Goal: Communication & Community: Share content

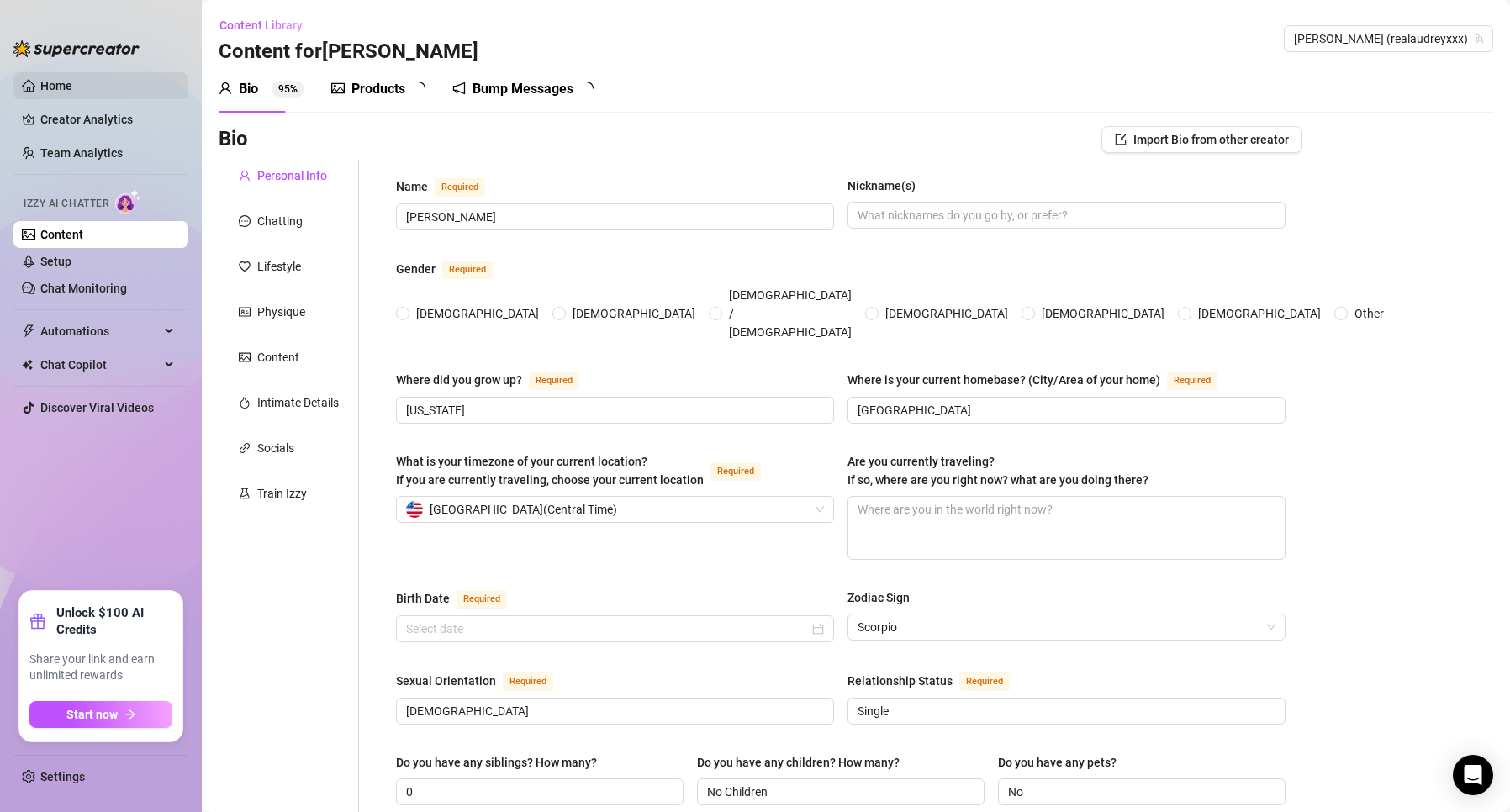
radio input "true"
type input "[DATE]"
click at [572, 94] on div "Bump Messages" at bounding box center [534, 89] width 101 height 21
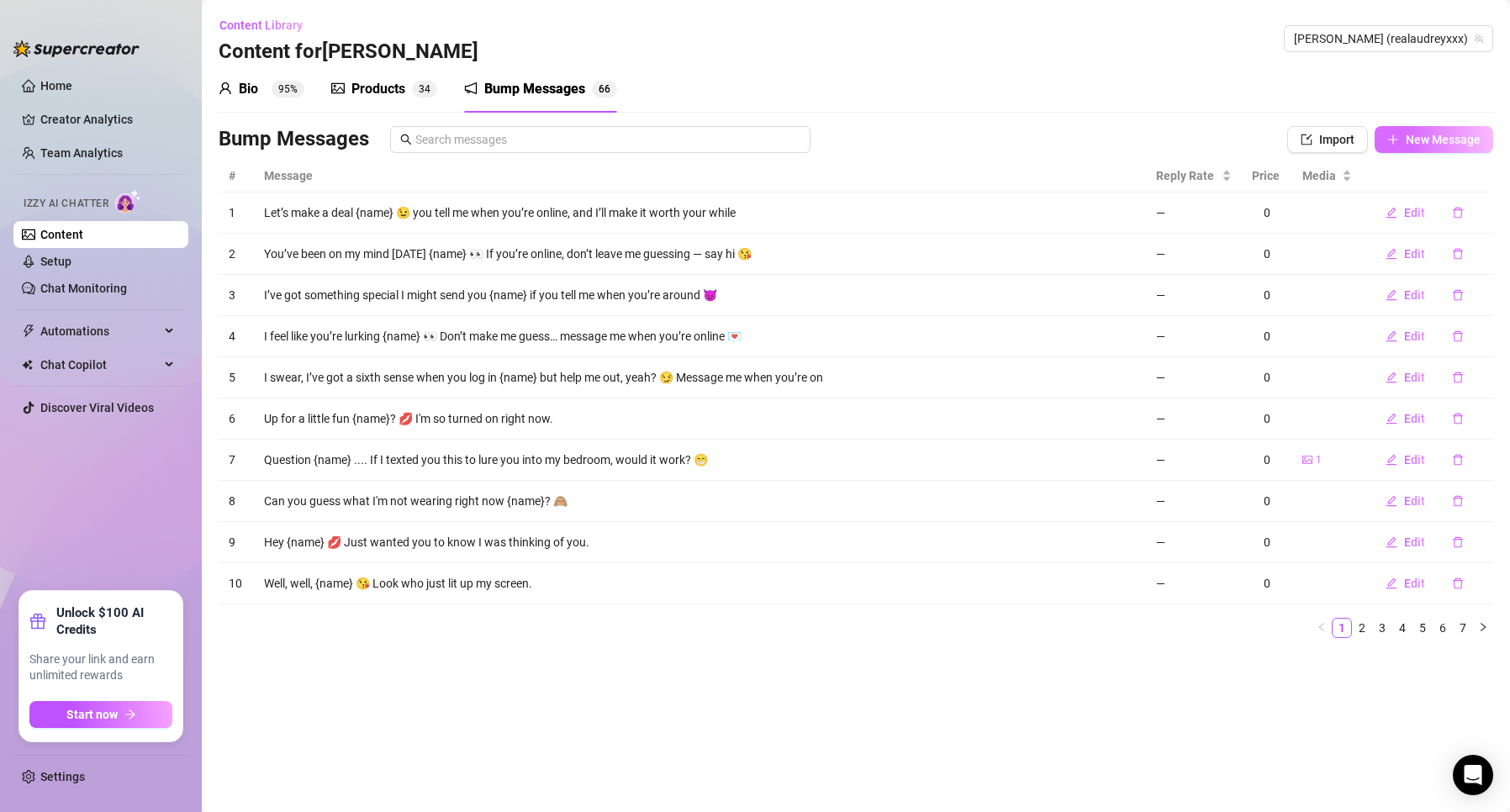
click at [1417, 136] on span "New Message" at bounding box center [1443, 139] width 75 height 13
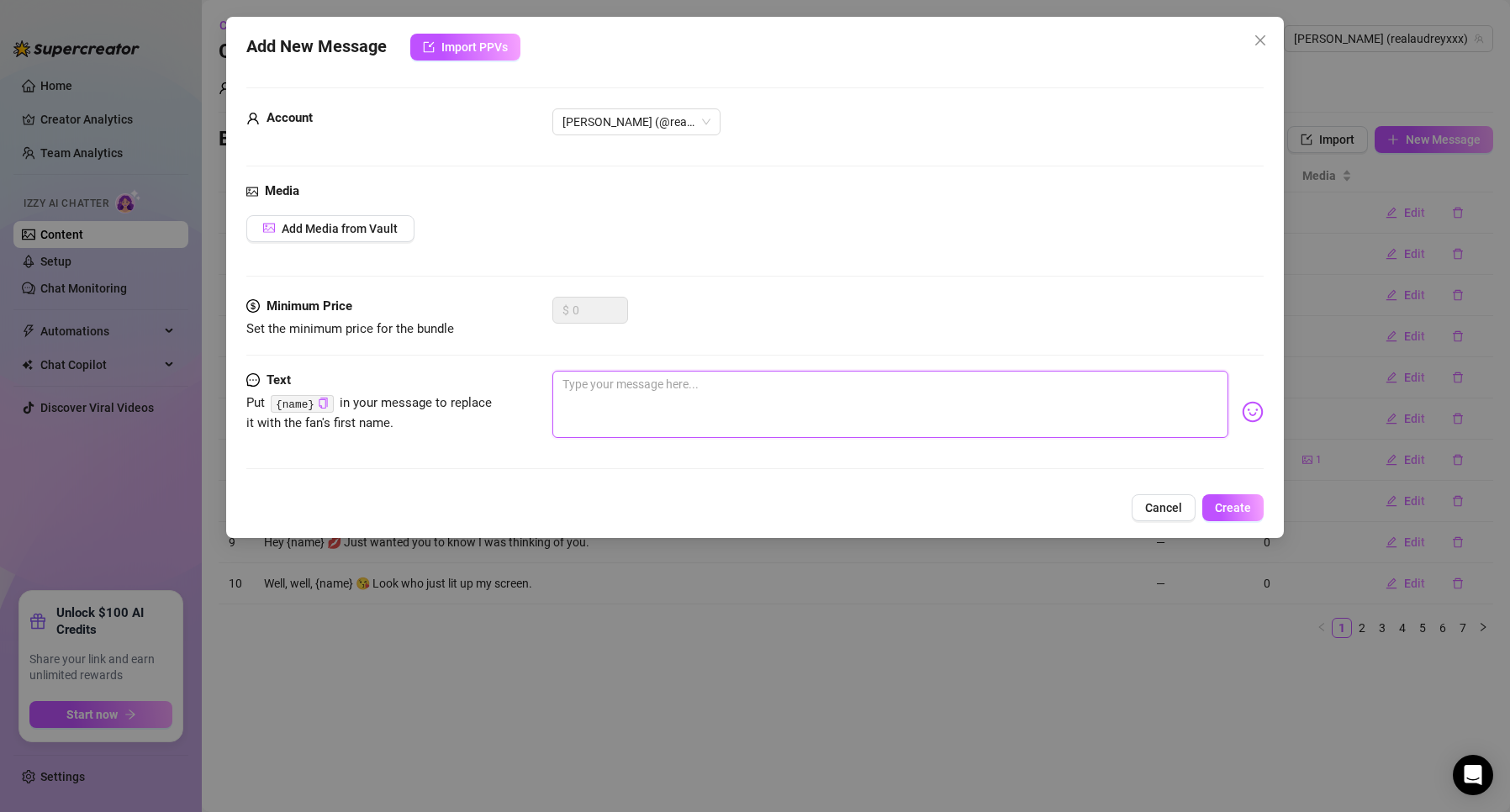
click at [624, 388] on textarea at bounding box center [890, 404] width 675 height 67
paste textarea "I just called to say how much I care"
type textarea "I just called to say how much I care"
click at [339, 237] on button "Add Media from Vault" at bounding box center [330, 228] width 168 height 27
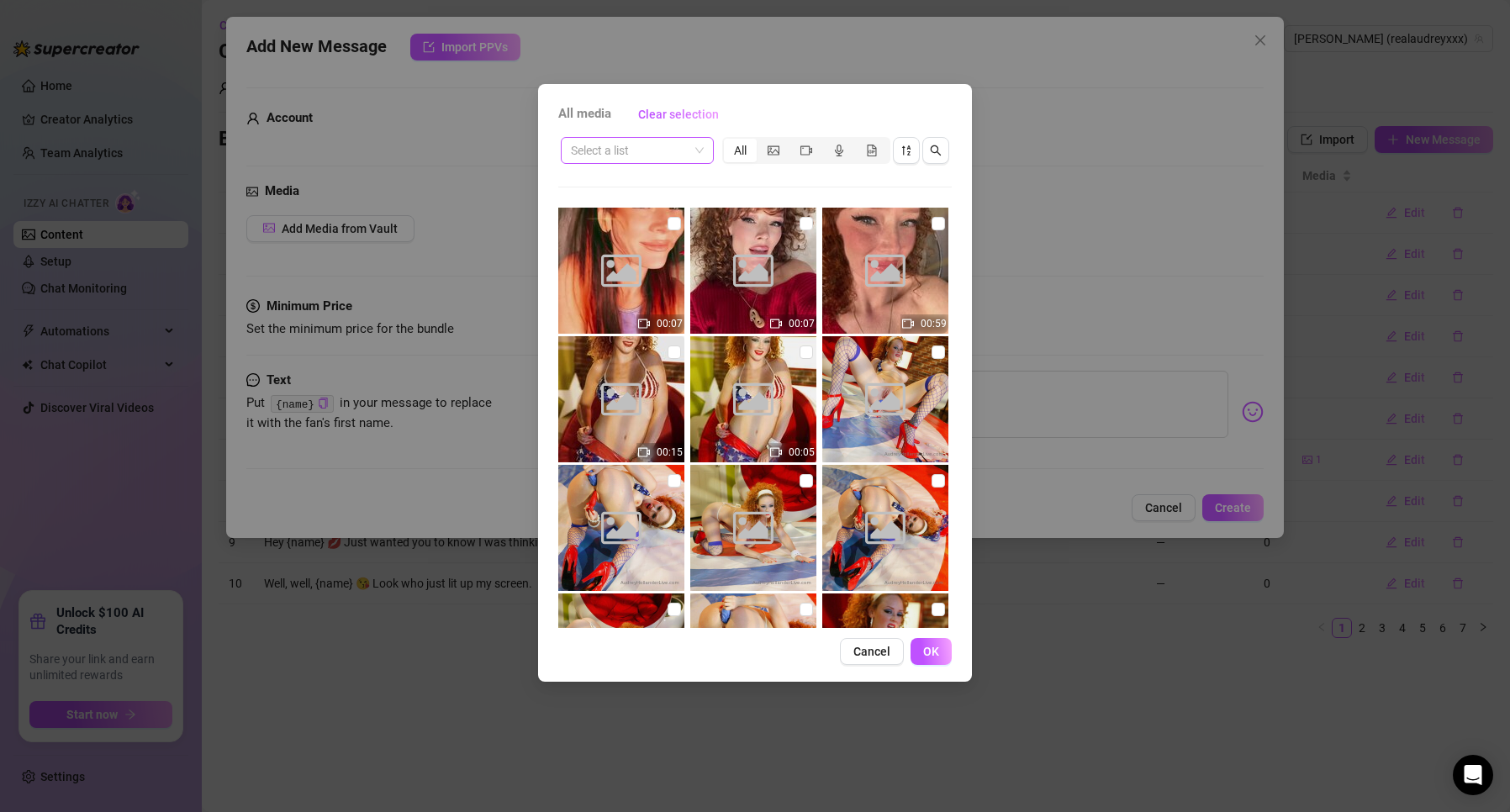
click at [661, 156] on input "search" at bounding box center [629, 151] width 118 height 25
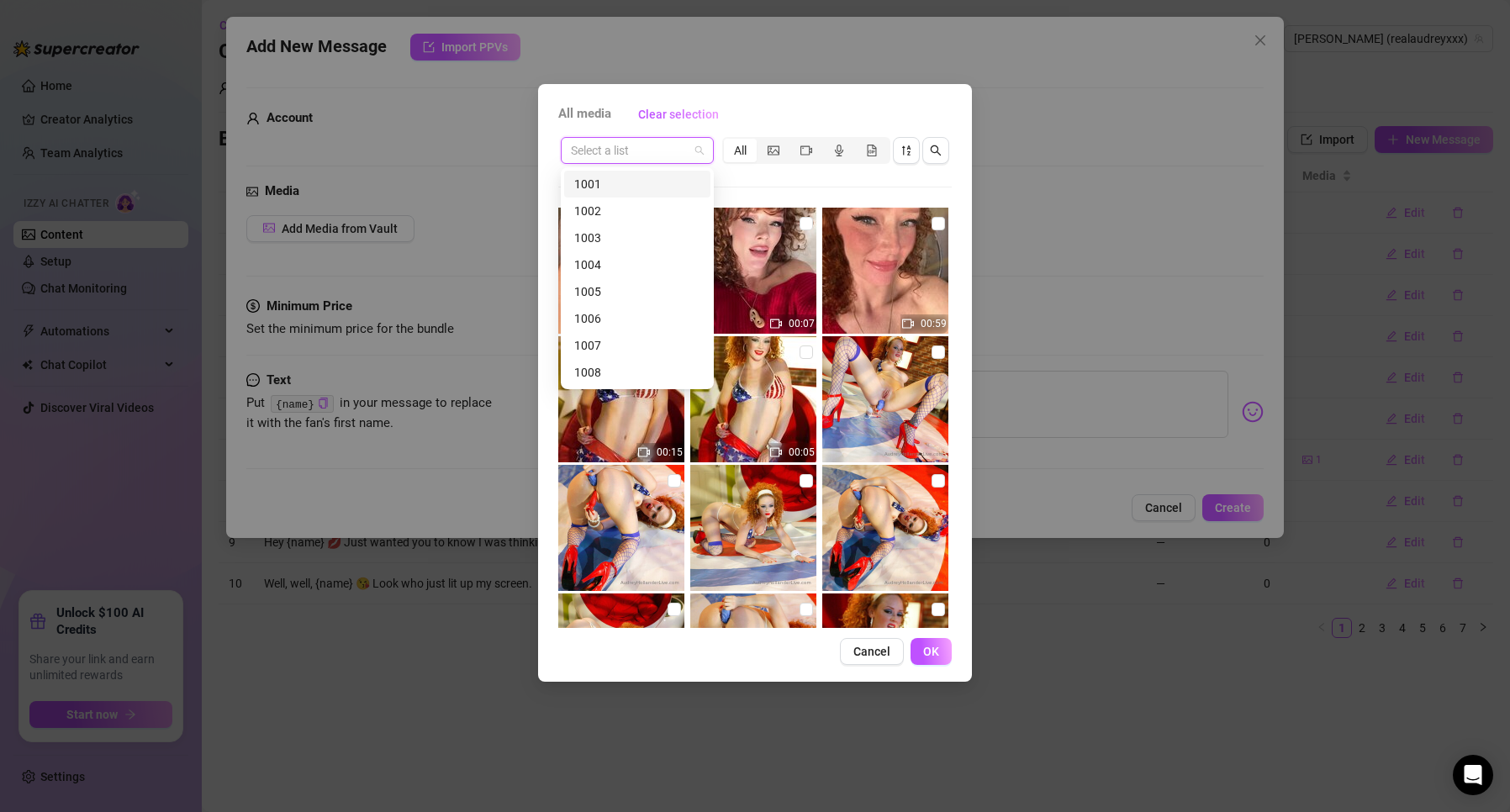
click at [661, 156] on input "search" at bounding box center [629, 151] width 118 height 25
click at [804, 146] on icon "video-camera" at bounding box center [806, 150] width 12 height 9
click at [793, 141] on input "segmented control" at bounding box center [793, 141] width 0 height 0
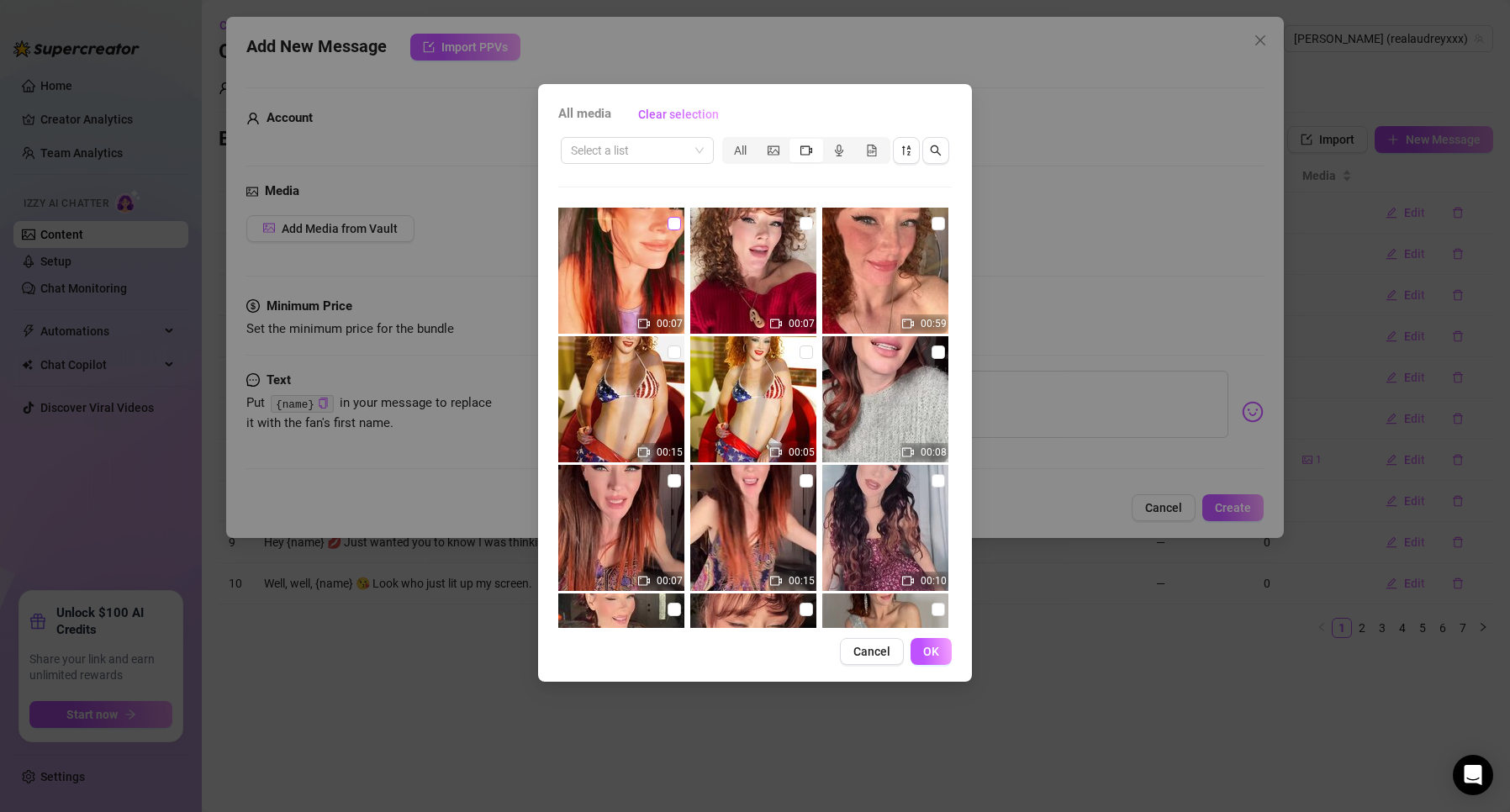
click at [668, 227] on input "checkbox" at bounding box center [674, 223] width 13 height 13
click at [670, 226] on input "checkbox" at bounding box center [674, 223] width 13 height 13
click at [675, 230] on label at bounding box center [674, 224] width 13 height 19
click at [675, 230] on input "checkbox" at bounding box center [674, 223] width 13 height 13
checkbox input "true"
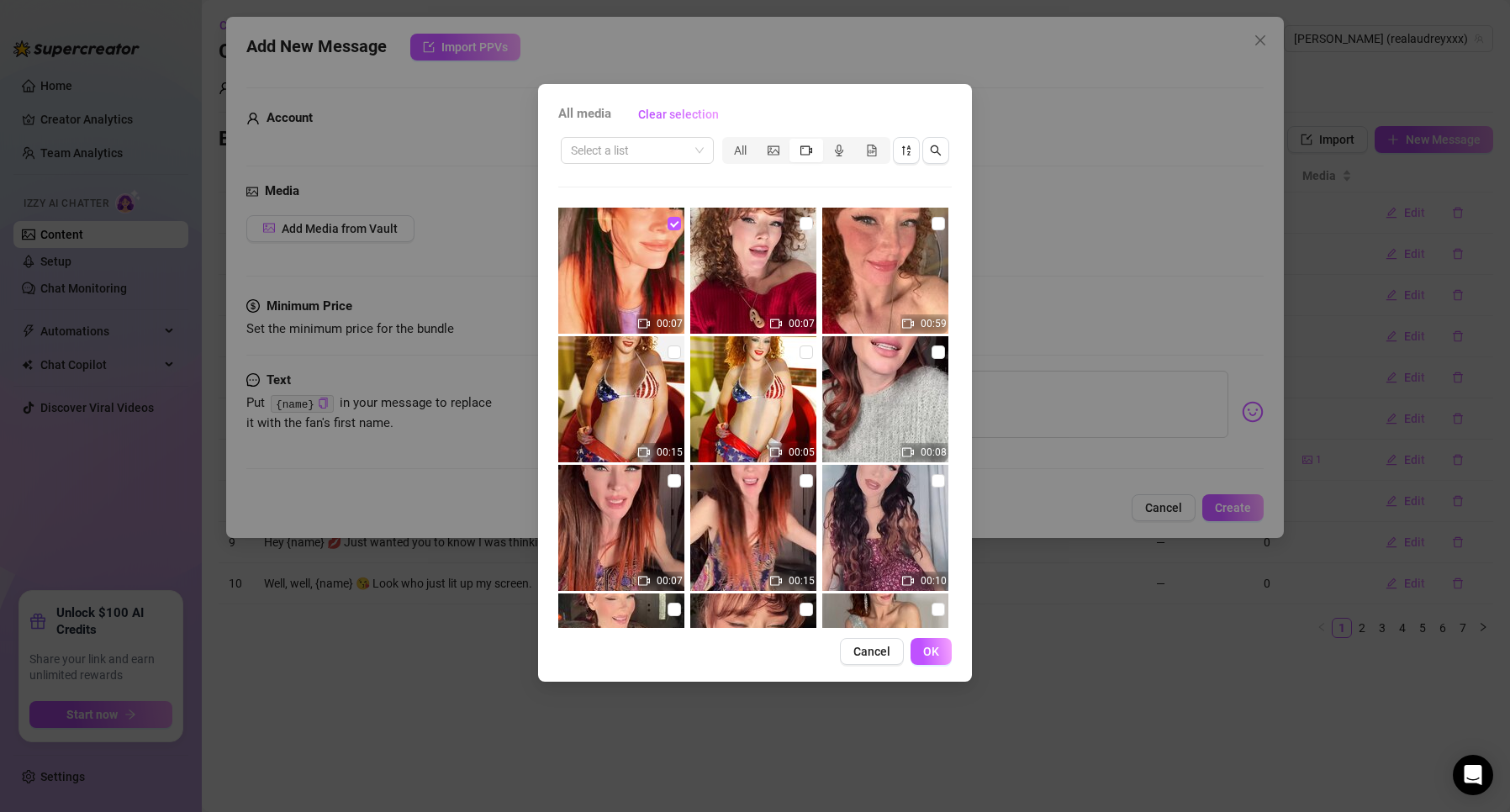
click at [610, 165] on div "Select a list All" at bounding box center [754, 151] width 393 height 32
drag, startPoint x: 862, startPoint y: 639, endPoint x: 723, endPoint y: 617, distance: 140.7
click at [861, 640] on button "Cancel" at bounding box center [872, 652] width 64 height 27
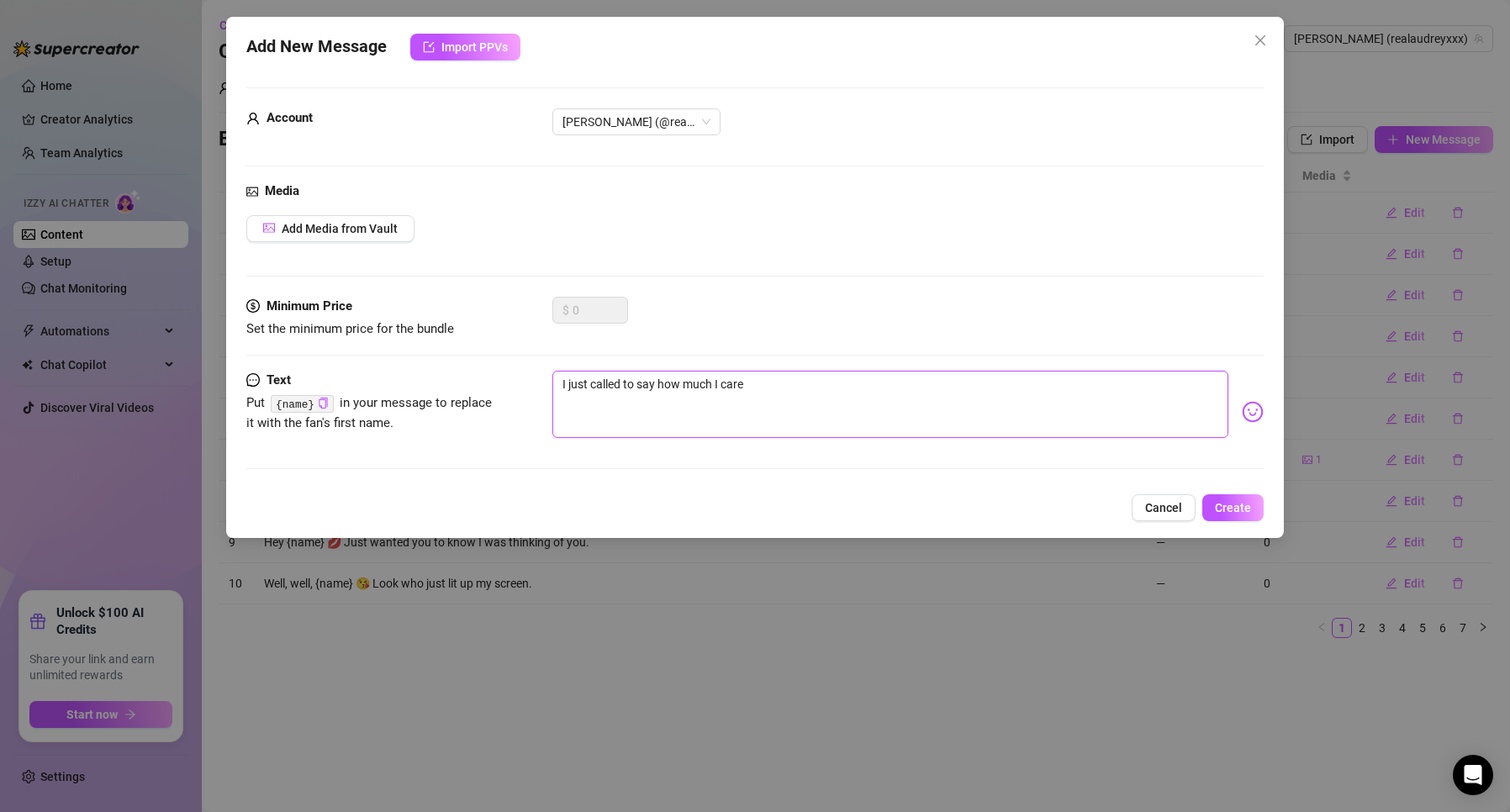
click at [814, 398] on textarea "I just called to say how much I care" at bounding box center [890, 404] width 675 height 67
drag, startPoint x: 816, startPoint y: 383, endPoint x: 769, endPoint y: 388, distance: 47.3
click at [769, 388] on textarea "I just called to say how much I care" at bounding box center [890, 404] width 675 height 67
click at [789, 383] on textarea "I just called to say how much I care" at bounding box center [890, 404] width 675 height 67
type textarea "I just called to say how much I care"
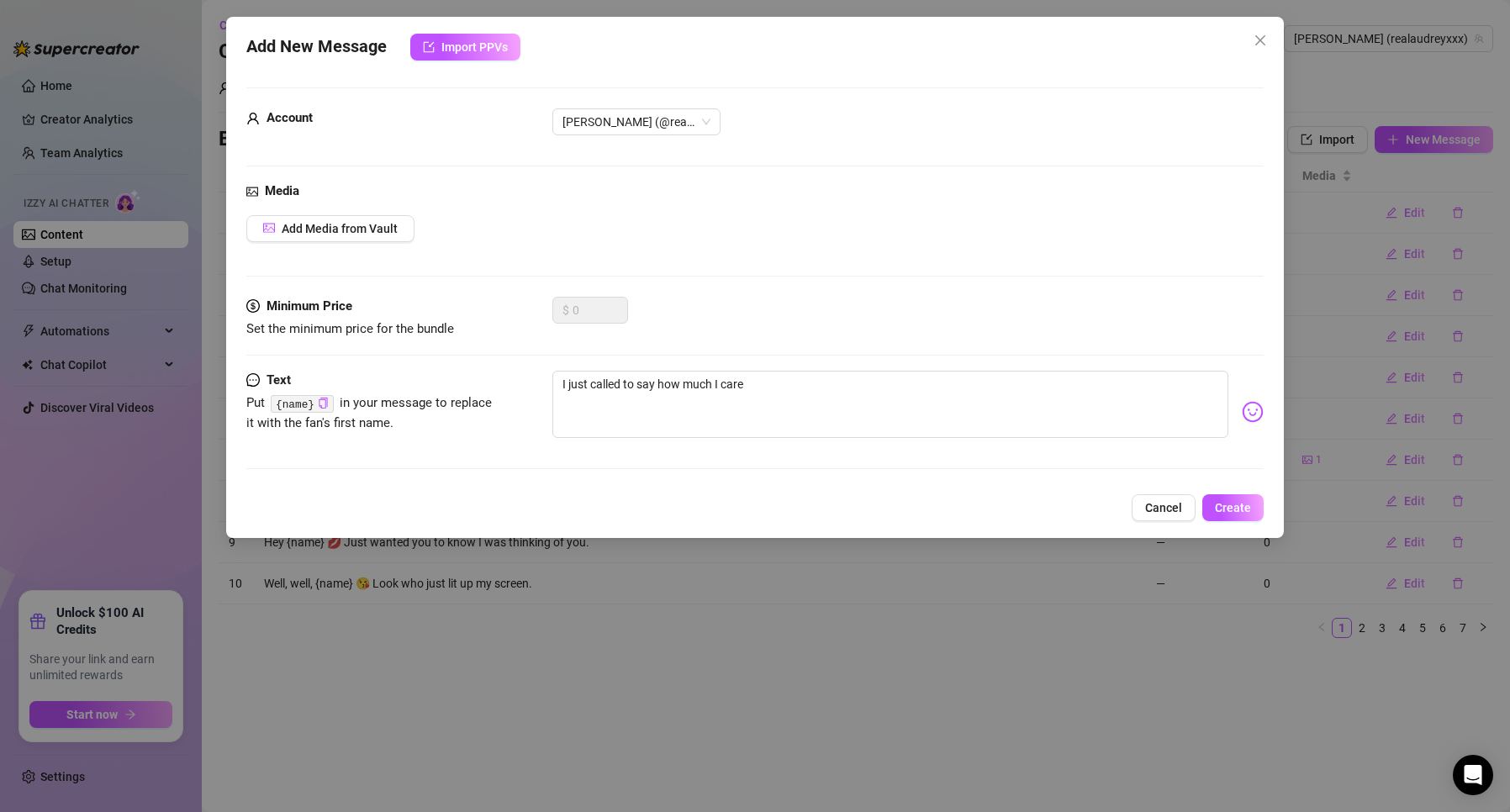
click at [1242, 410] on img at bounding box center [1252, 412] width 22 height 22
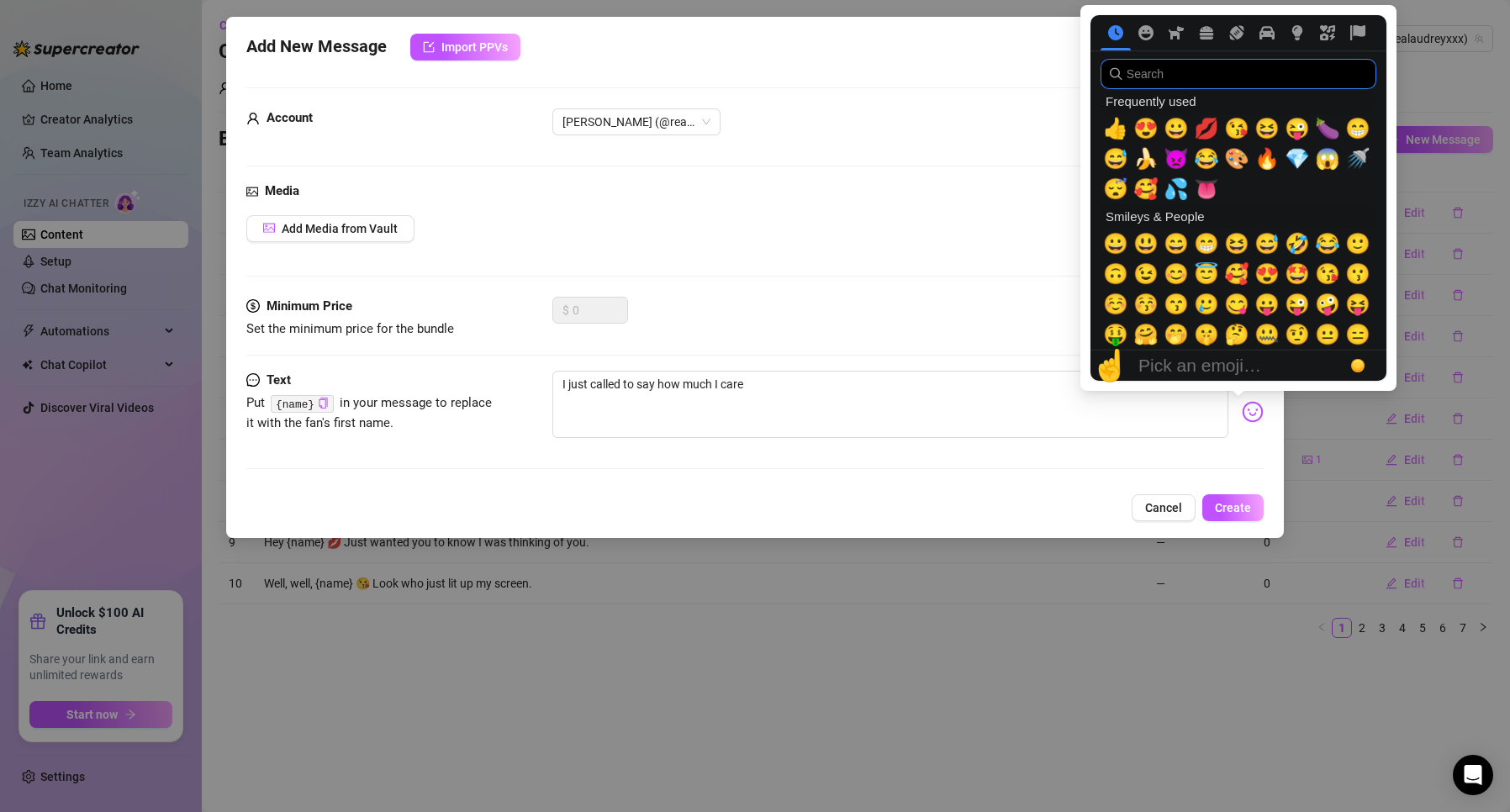
click at [1165, 62] on input "search" at bounding box center [1238, 74] width 275 height 30
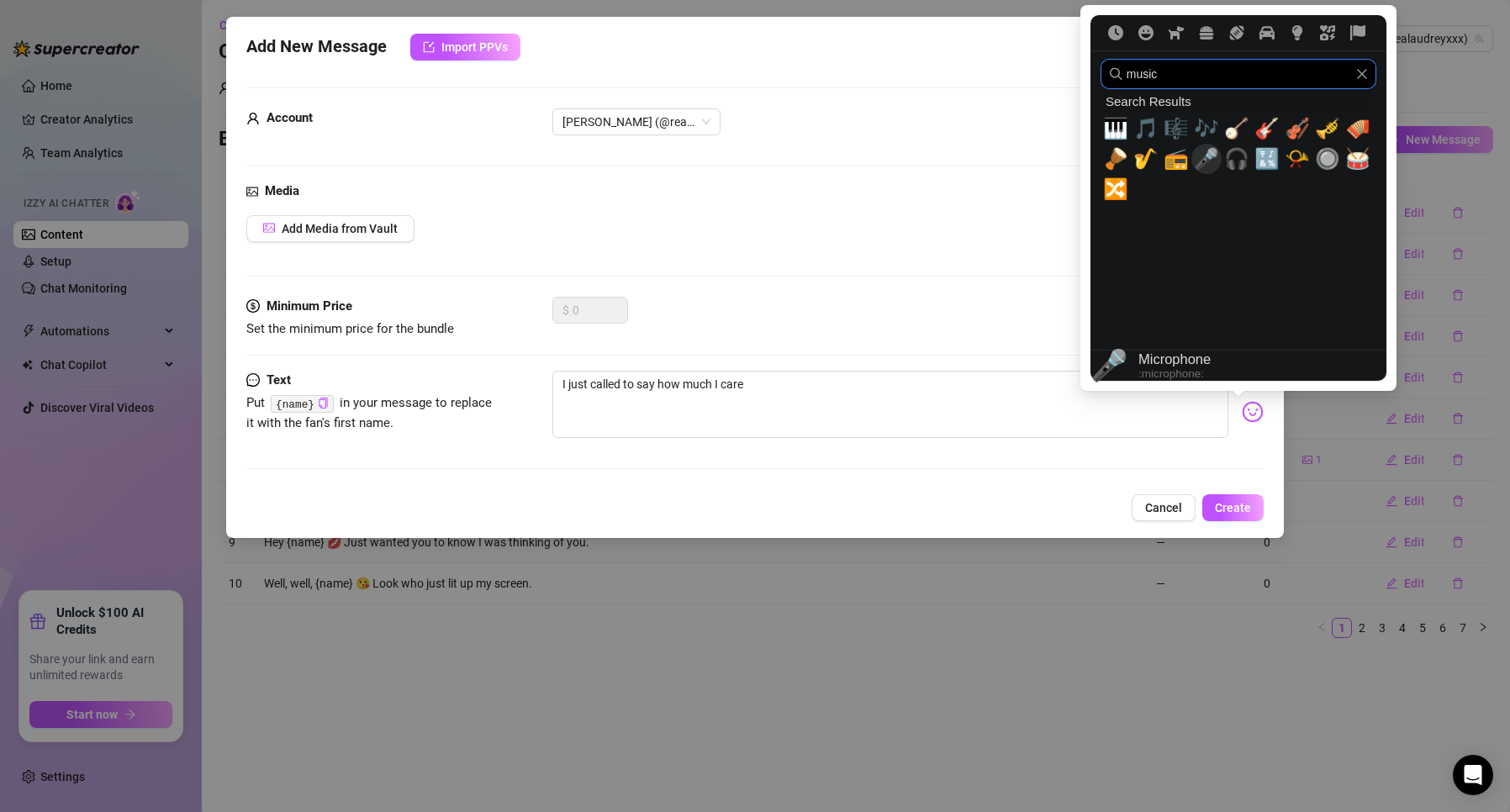
type input "music"
click at [1215, 130] on span "🎶" at bounding box center [1206, 128] width 25 height 23
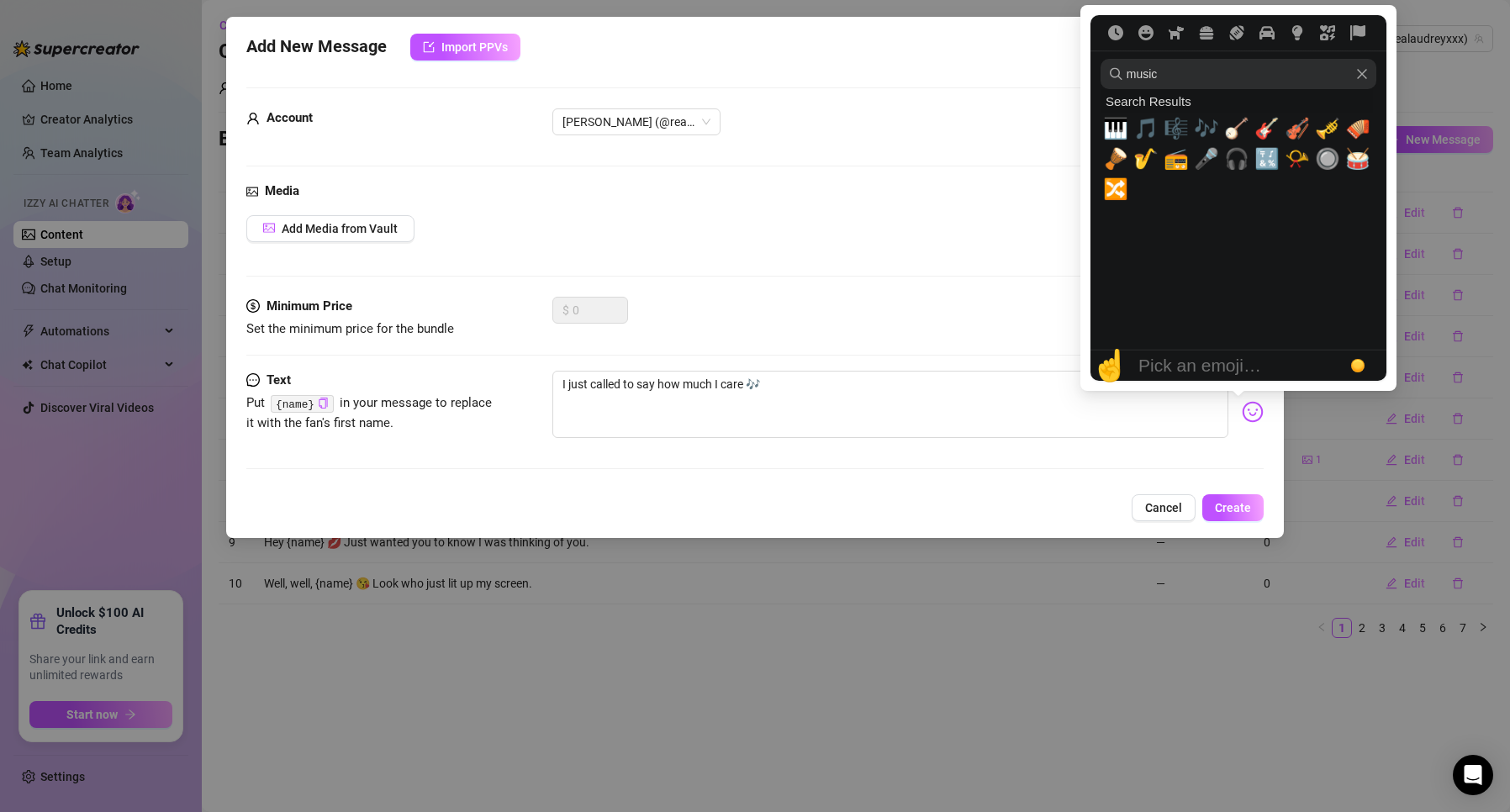
click at [1242, 418] on img at bounding box center [1252, 412] width 22 height 22
click at [1180, 127] on span "🎼" at bounding box center [1176, 128] width 25 height 23
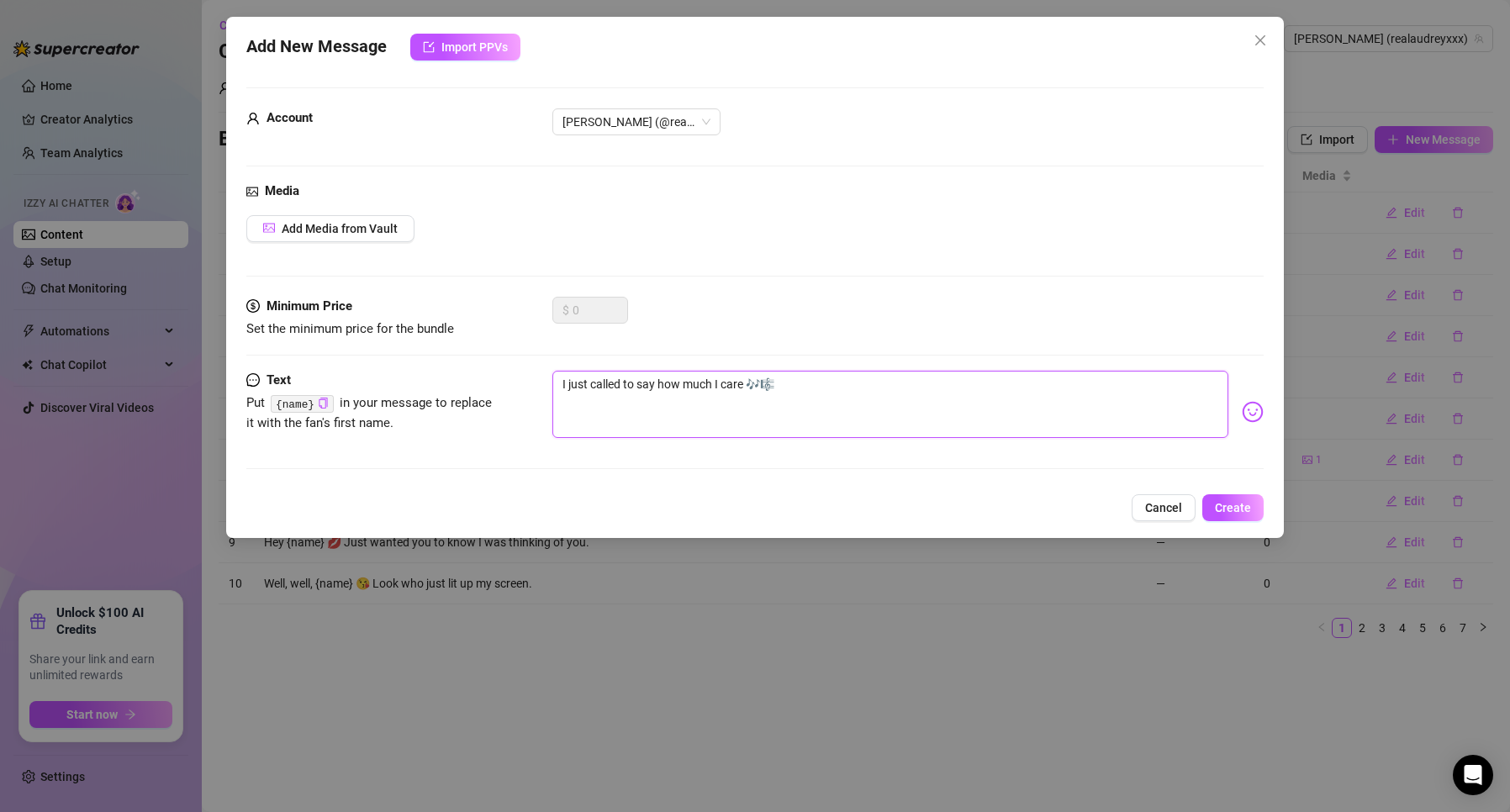
click at [836, 382] on textarea "I just called to say how much I care 🎶🎼" at bounding box center [890, 404] width 675 height 67
type textarea "I just called to say how much I care 🎶🎼"
click at [324, 231] on span "Add Media from Vault" at bounding box center [340, 228] width 116 height 13
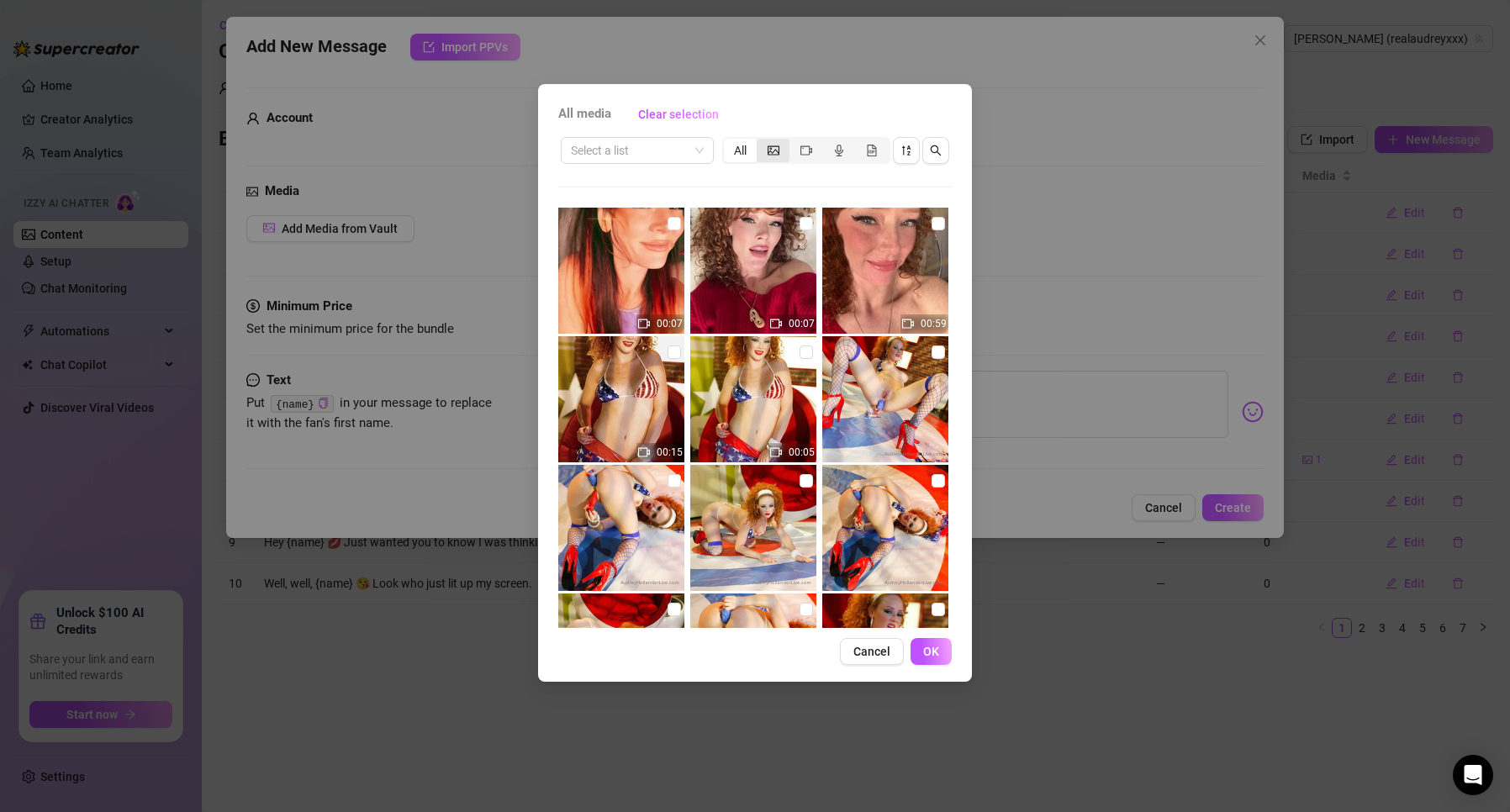
click at [775, 147] on icon "picture" at bounding box center [773, 150] width 12 height 12
click at [761, 141] on input "segmented control" at bounding box center [761, 141] width 0 height 0
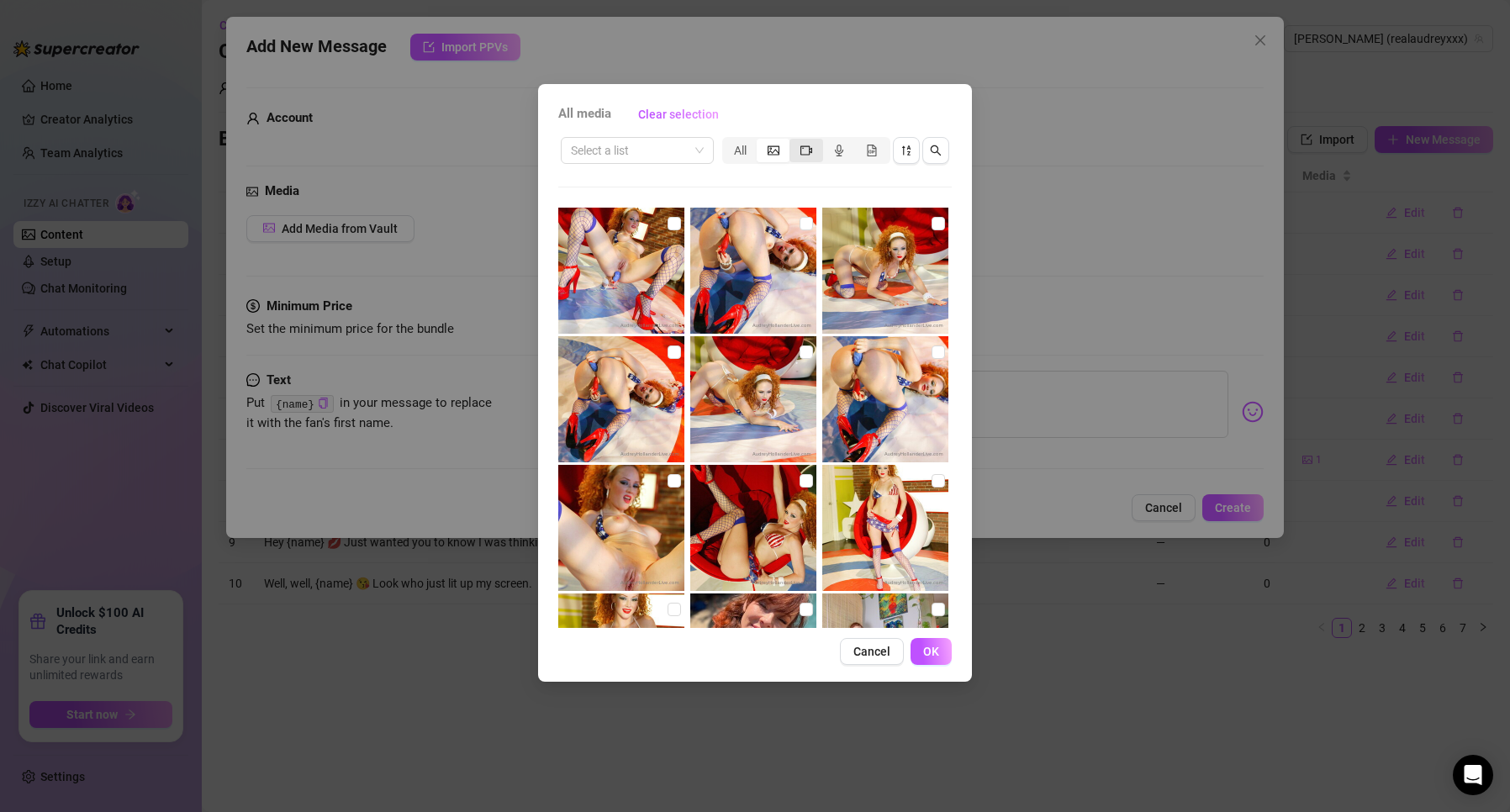
click at [795, 147] on div "segmented control" at bounding box center [806, 151] width 33 height 23
click at [793, 141] on input "segmented control" at bounding box center [793, 141] width 0 height 0
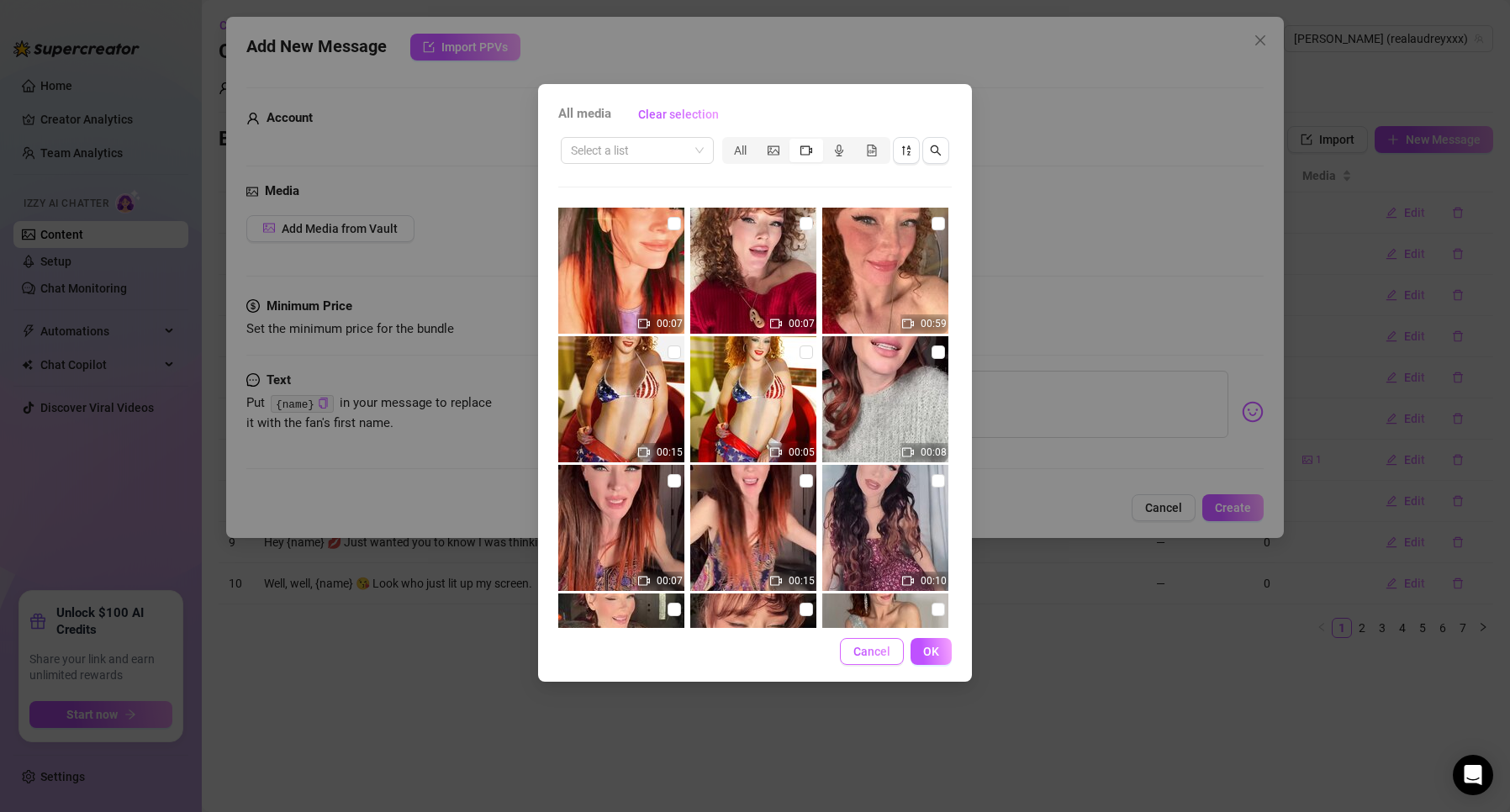
click at [886, 648] on span "Cancel" at bounding box center [872, 651] width 37 height 13
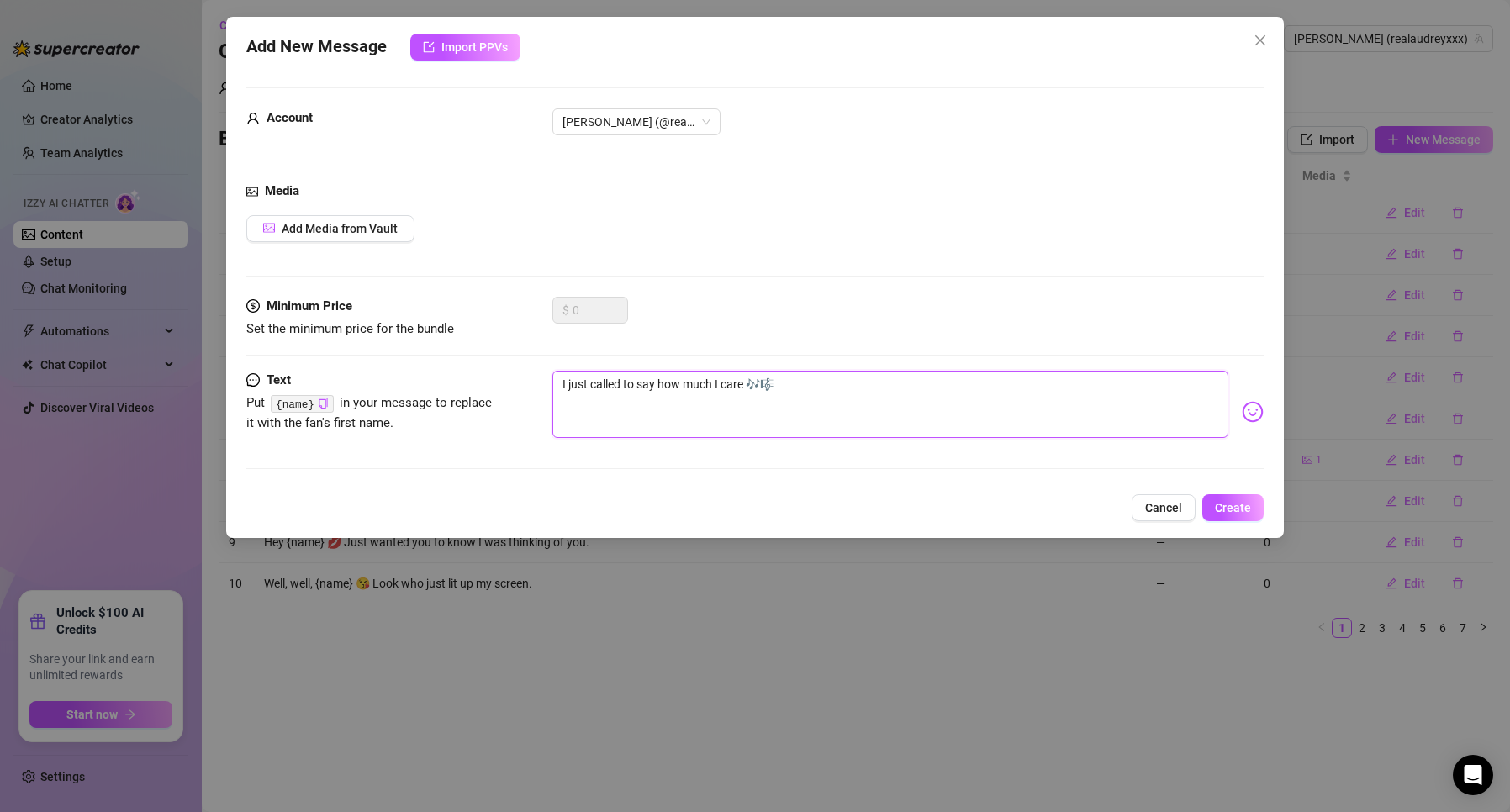
click at [835, 397] on textarea "I just called to say how much I care 🎶🎼" at bounding box center [890, 404] width 675 height 67
drag, startPoint x: 1207, startPoint y: 494, endPoint x: 1178, endPoint y: 502, distance: 30.1
click at [1206, 495] on div "Cancel Create" at bounding box center [754, 508] width 1016 height 27
click at [1162, 512] on span "Cancel" at bounding box center [1164, 507] width 37 height 13
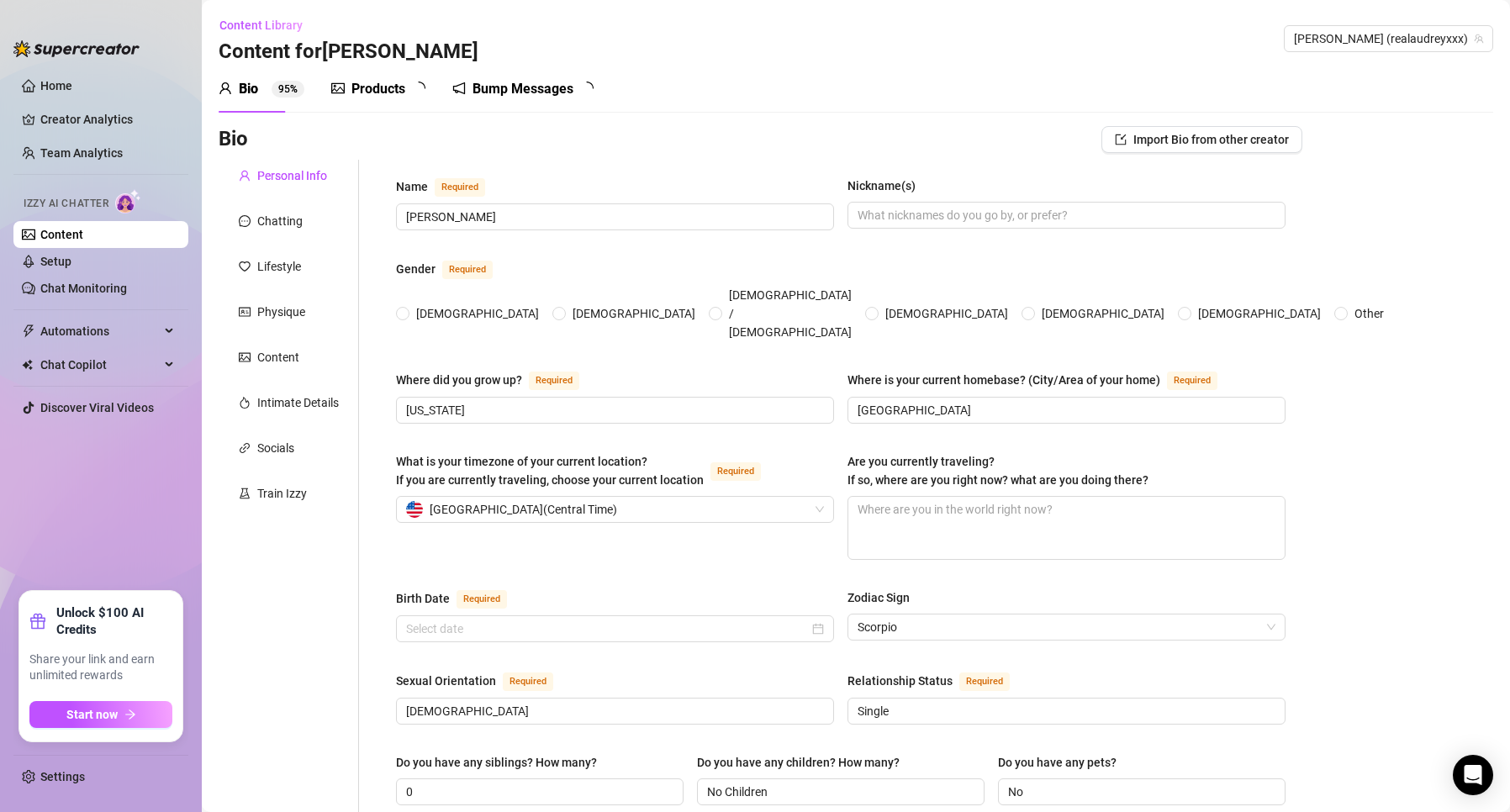
radio input "true"
type input "[DATE]"
click at [52, 260] on link "Setup" at bounding box center [55, 261] width 31 height 13
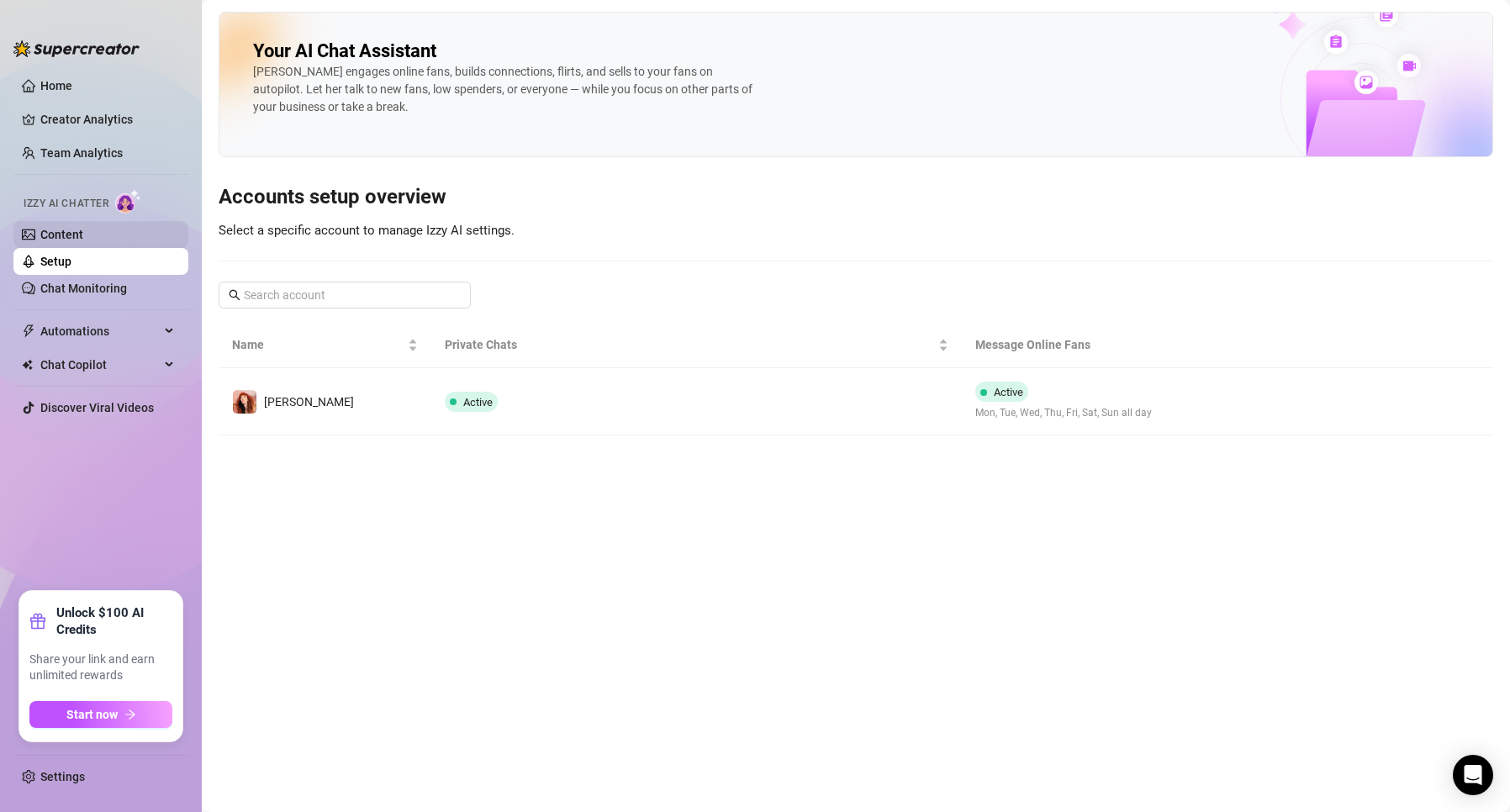
click at [65, 242] on link "Content" at bounding box center [62, 234] width 43 height 13
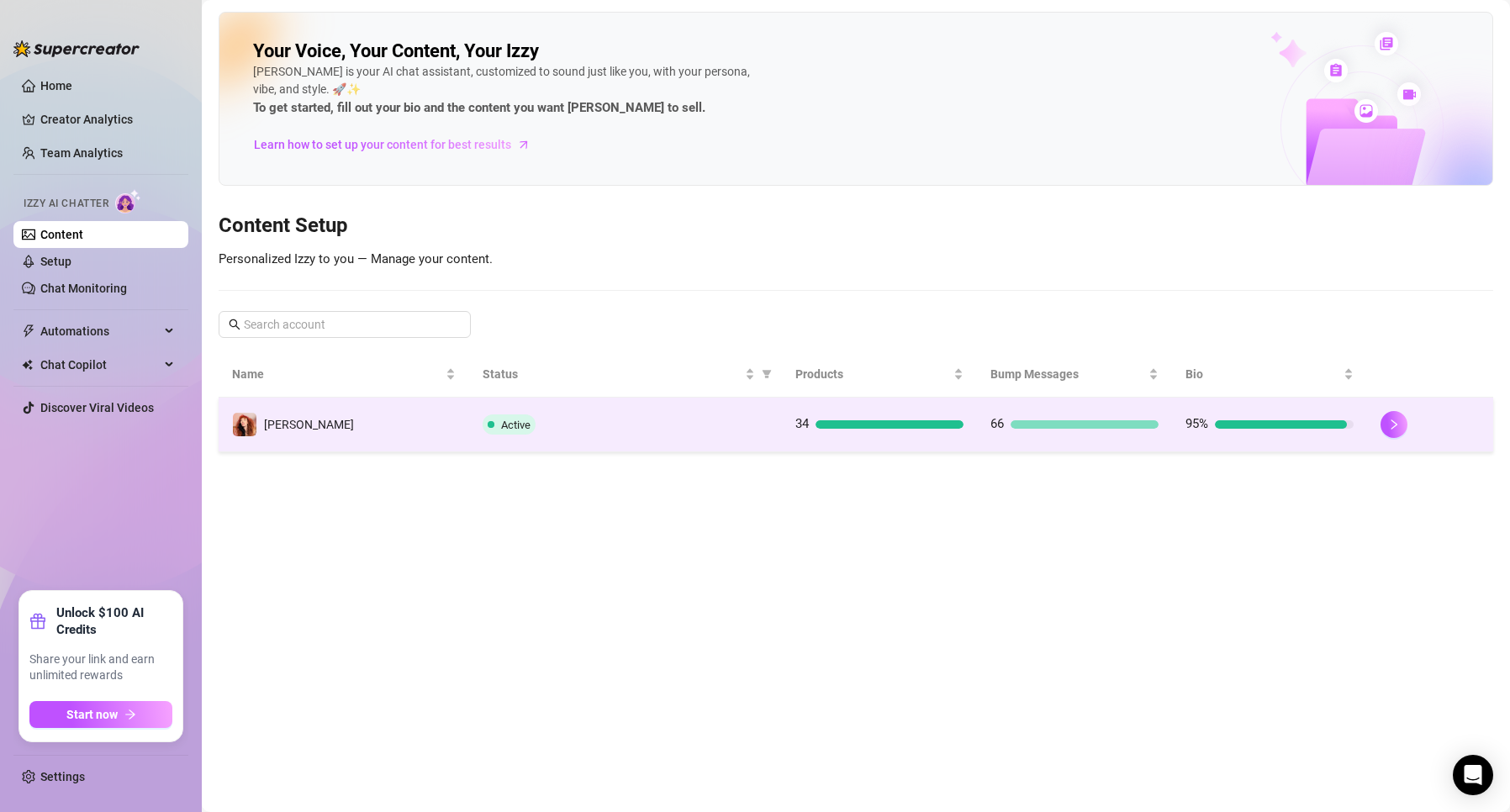
click at [332, 447] on td "[PERSON_NAME]" at bounding box center [343, 424] width 250 height 54
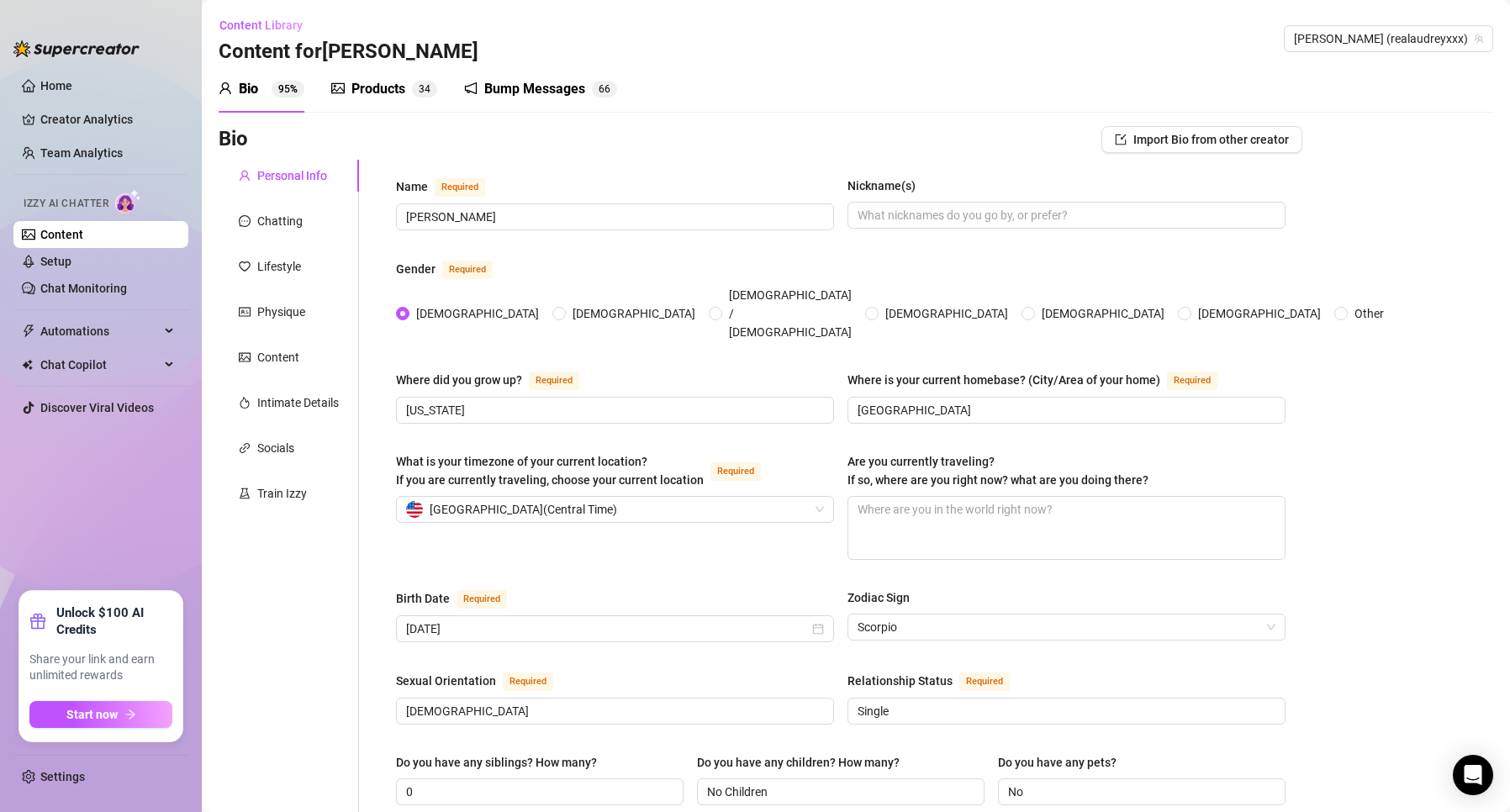
click at [540, 103] on div "Bump Messages 6 6" at bounding box center [541, 89] width 153 height 47
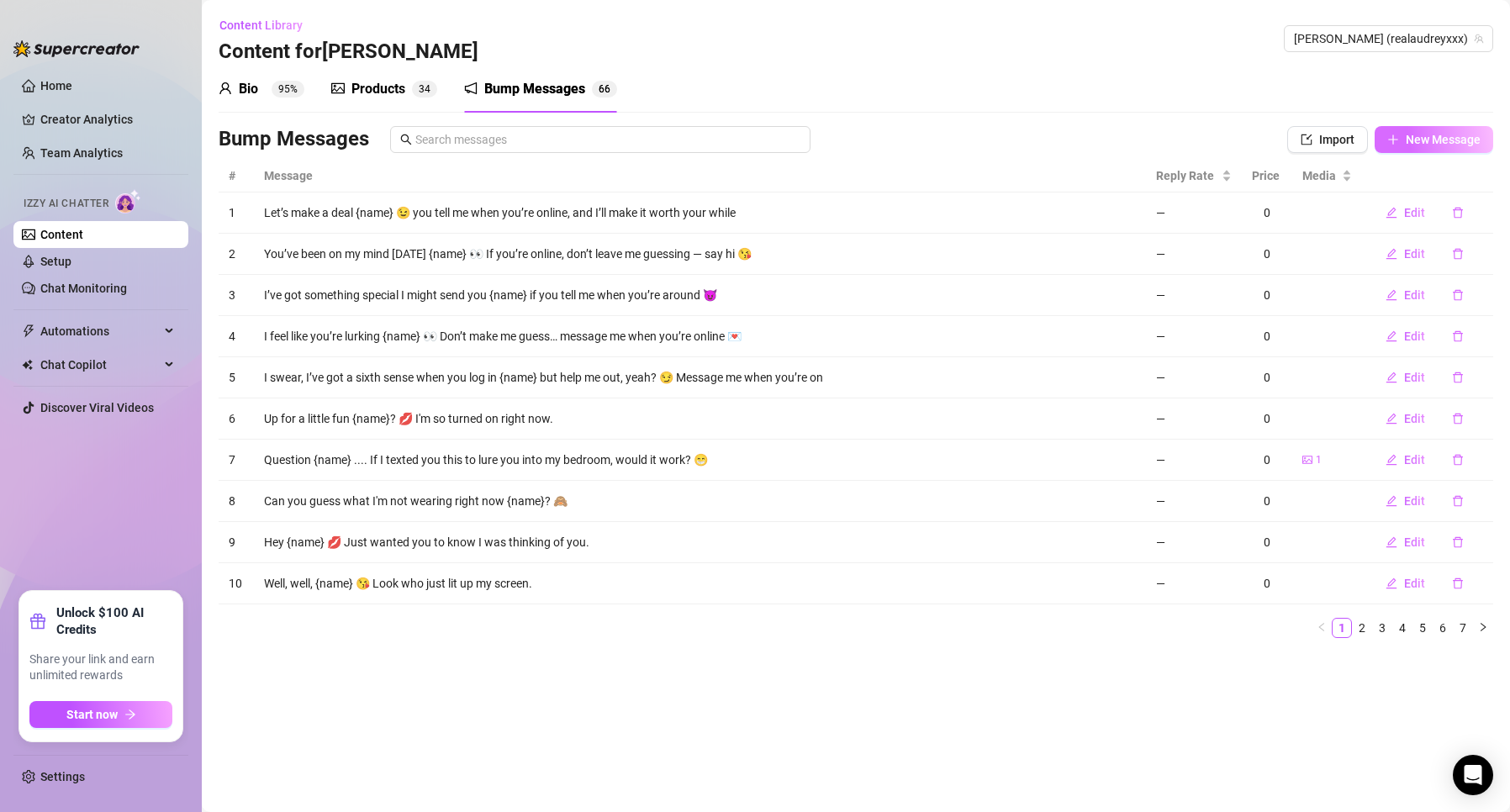
click at [1449, 129] on button "New Message" at bounding box center [1433, 139] width 119 height 27
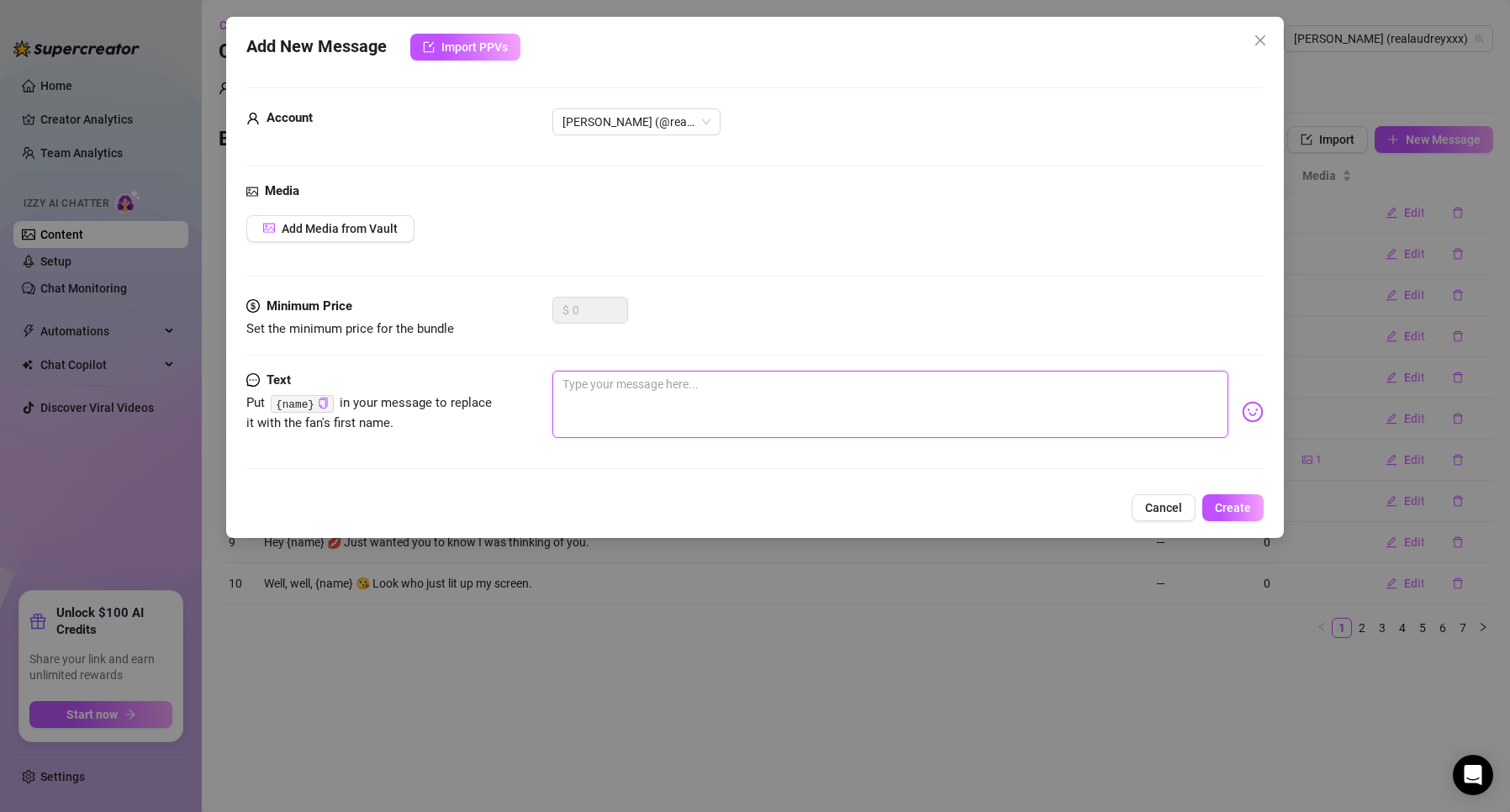
click at [666, 420] on textarea at bounding box center [890, 404] width 675 height 67
paste textarea "I just called to say how much I care 🎶🎼"
type textarea "I just called to say how much I care 🎶🎼"
click at [332, 226] on span "Add Media from Vault" at bounding box center [340, 228] width 116 height 13
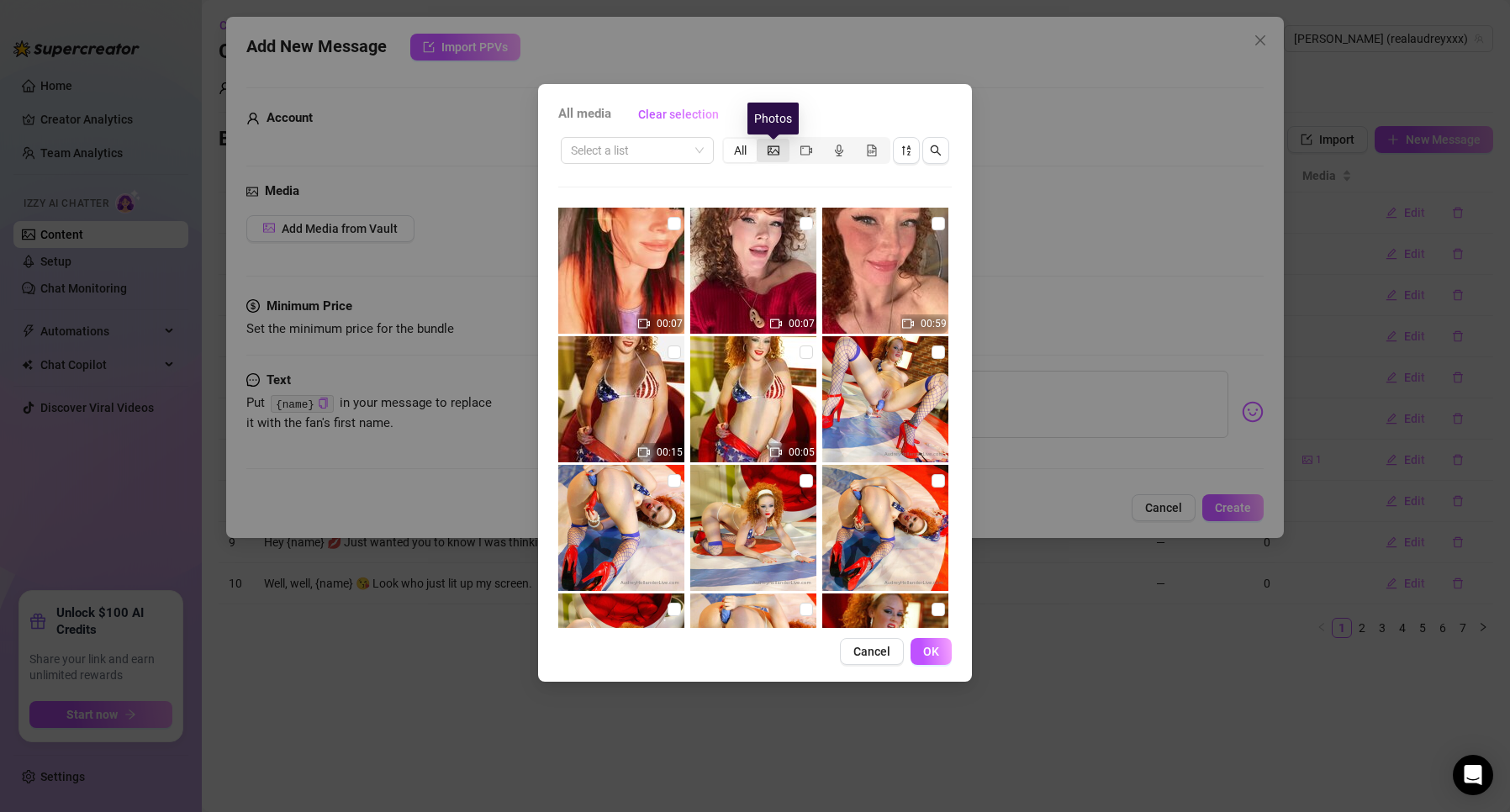
click at [773, 149] on icon "picture" at bounding box center [773, 150] width 12 height 12
click at [761, 141] on input "segmented control" at bounding box center [761, 141] width 0 height 0
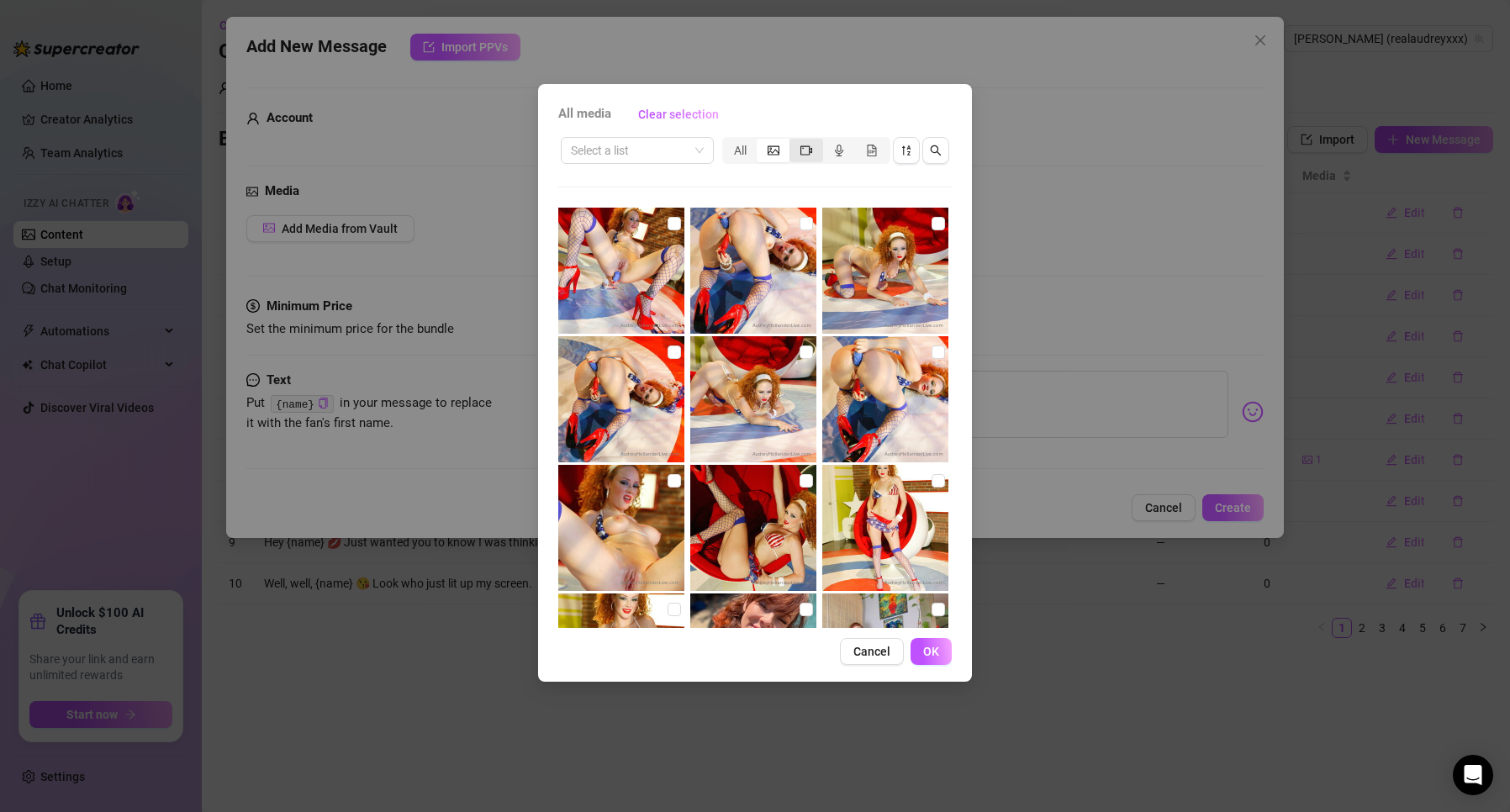
click at [799, 148] on div "segmented control" at bounding box center [806, 151] width 33 height 23
click at [793, 141] on input "segmented control" at bounding box center [793, 141] width 0 height 0
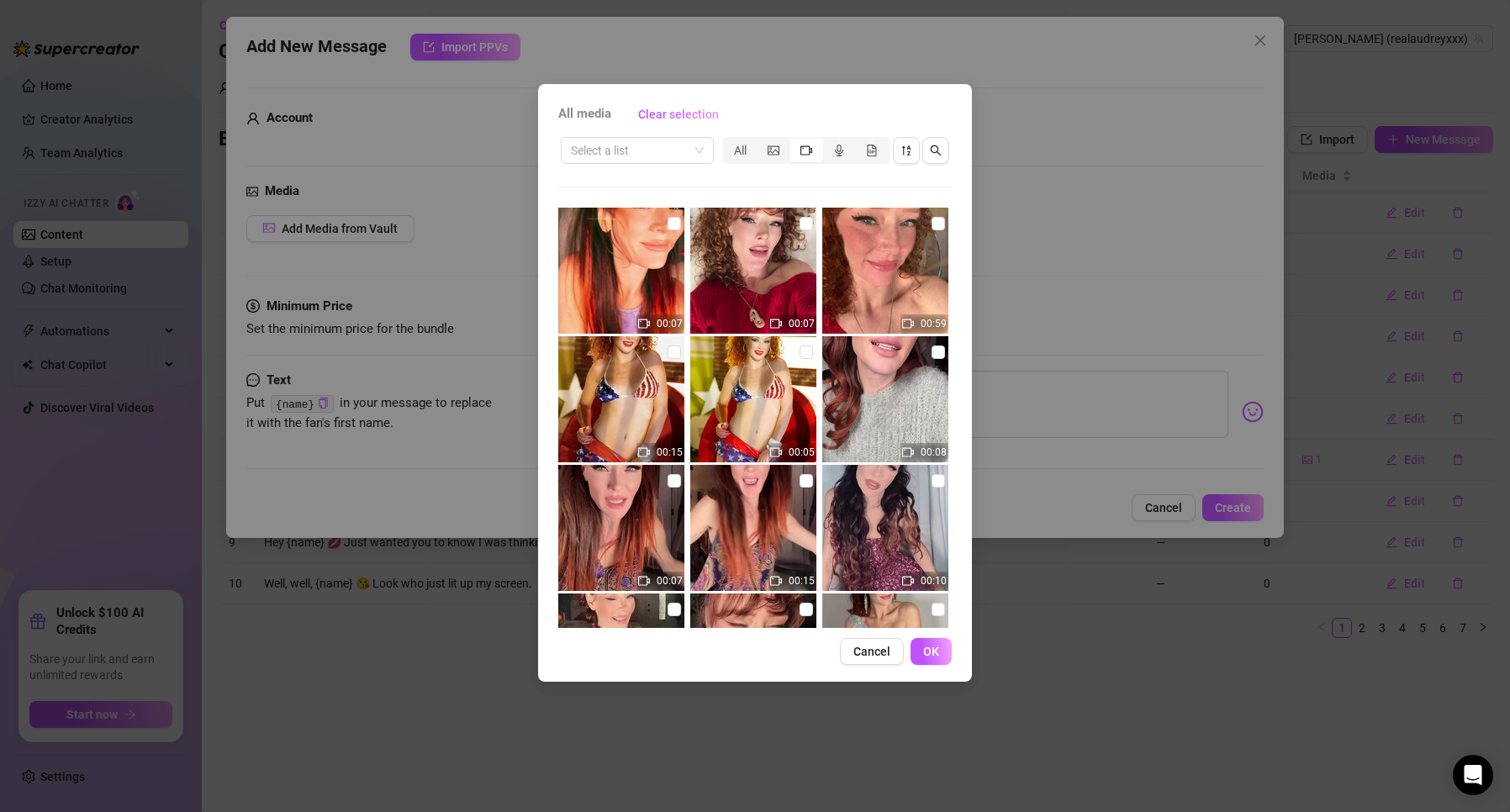
click at [642, 496] on img at bounding box center [620, 528] width 126 height 126
click at [669, 483] on input "checkbox" at bounding box center [674, 480] width 13 height 13
checkbox input "true"
drag, startPoint x: 872, startPoint y: 658, endPoint x: 942, endPoint y: 805, distance: 162.8
click at [872, 657] on span "Cancel" at bounding box center [872, 651] width 37 height 13
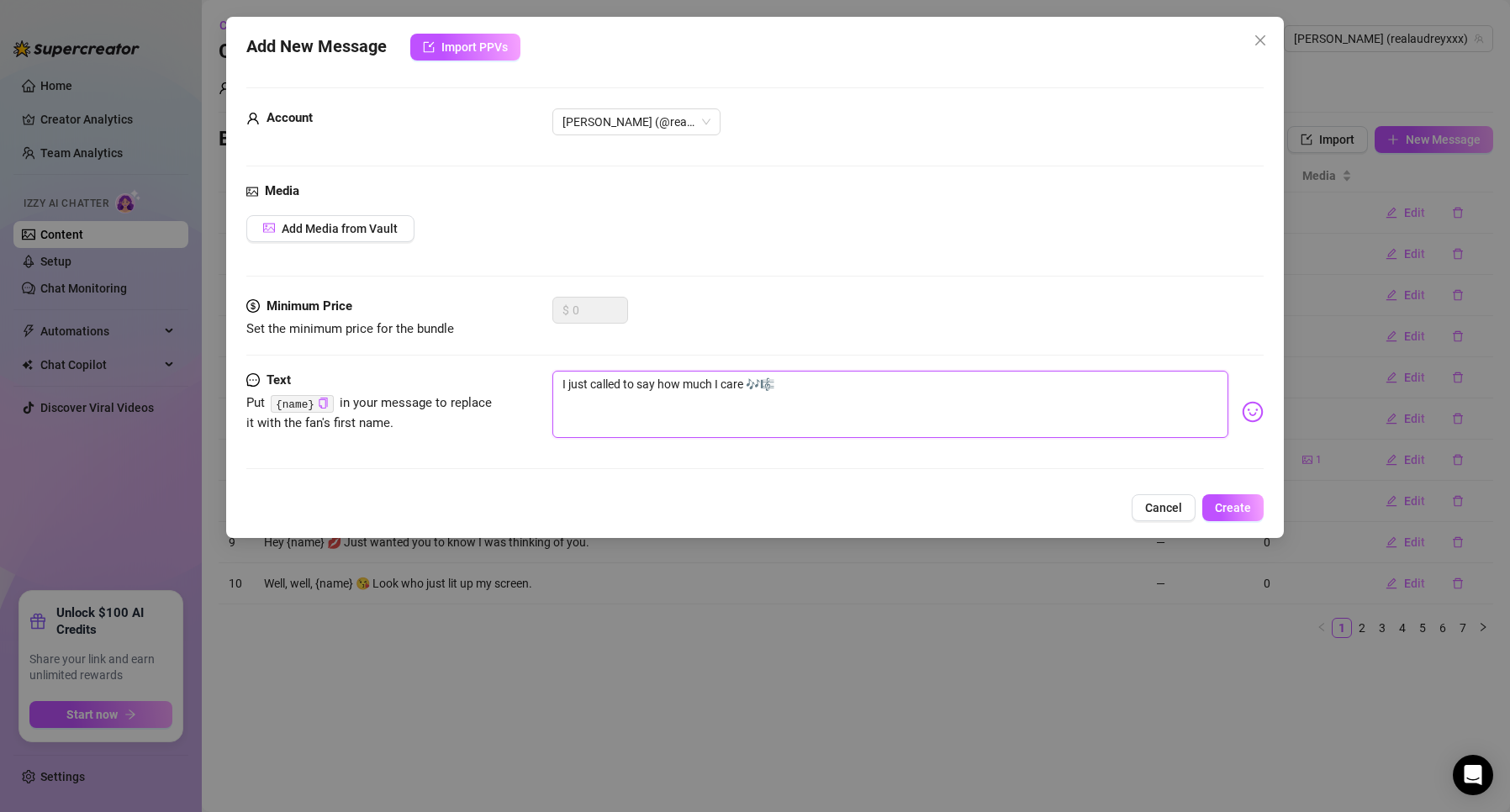
click at [752, 408] on textarea "I just called to say how much I care 🎶🎼" at bounding box center [890, 404] width 675 height 67
drag, startPoint x: 1153, startPoint y: 508, endPoint x: 669, endPoint y: 644, distance: 502.7
click at [1152, 507] on span "Cancel" at bounding box center [1164, 507] width 37 height 13
